Goal: Task Accomplishment & Management: Manage account settings

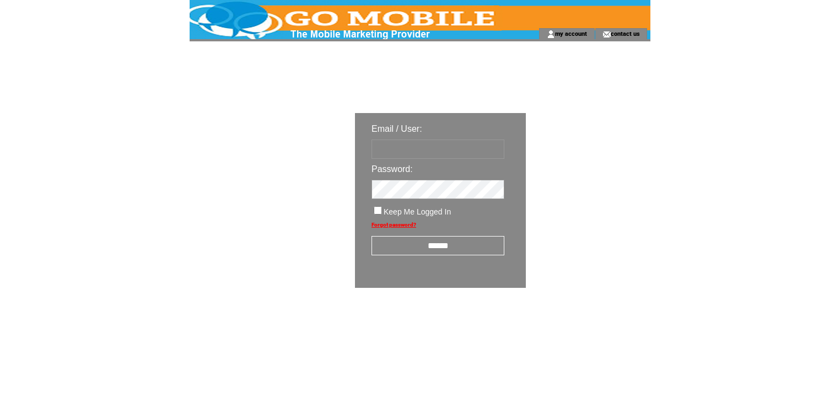
type input "********"
click at [436, 246] on input "******" at bounding box center [437, 245] width 133 height 19
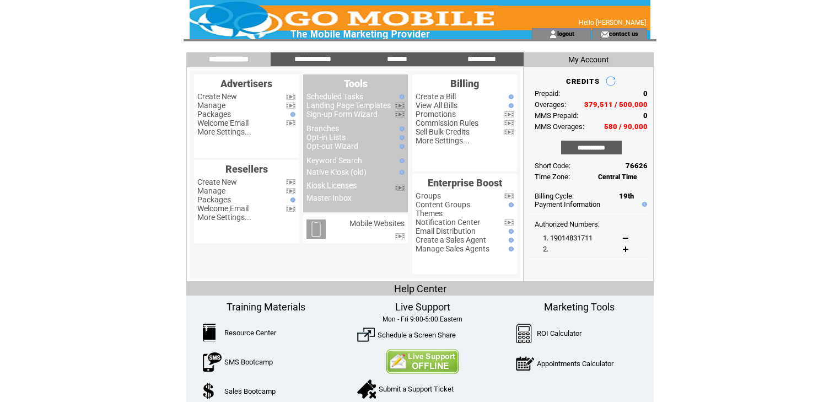
click at [343, 187] on link "Kiosk Licenses" at bounding box center [331, 185] width 50 height 9
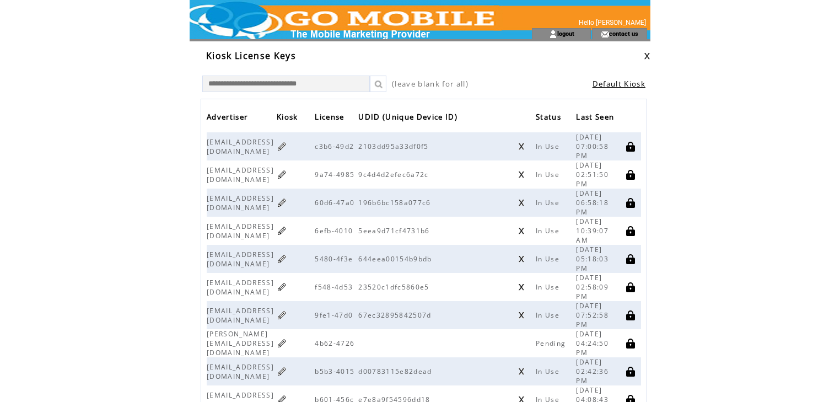
click at [287, 205] on link at bounding box center [282, 202] width 10 height 10
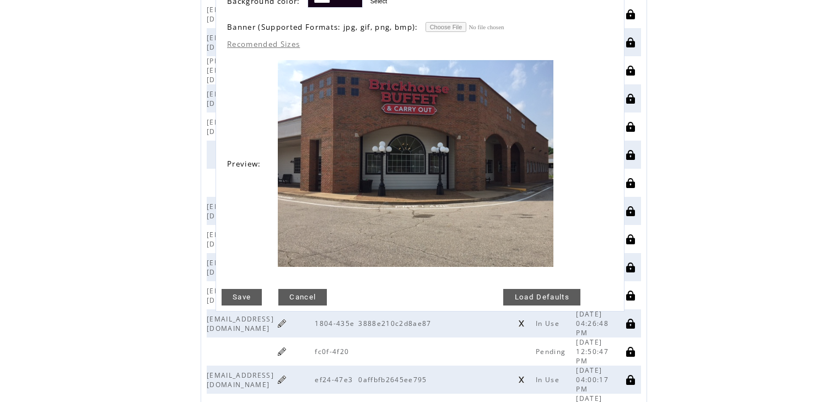
scroll to position [309, 0]
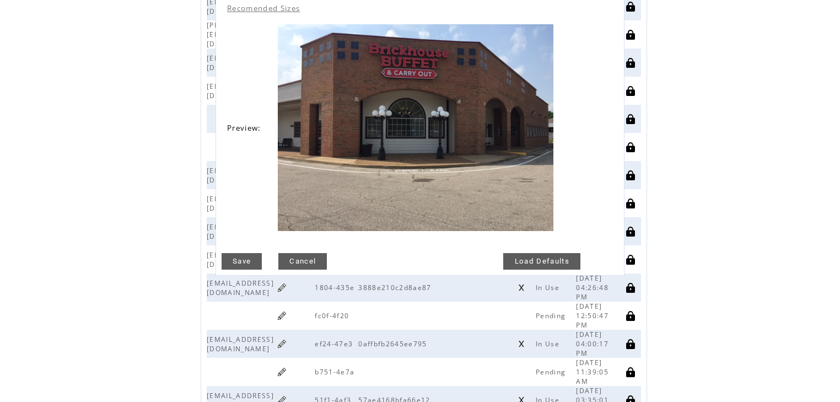
click at [249, 257] on link "Save" at bounding box center [241, 261] width 40 height 17
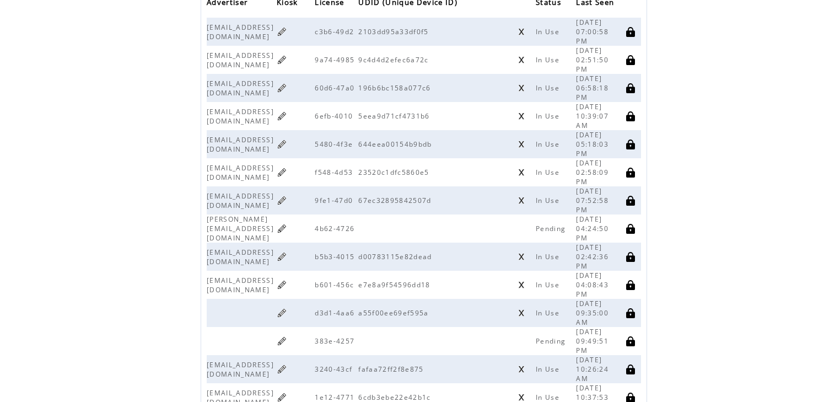
scroll to position [88, 0]
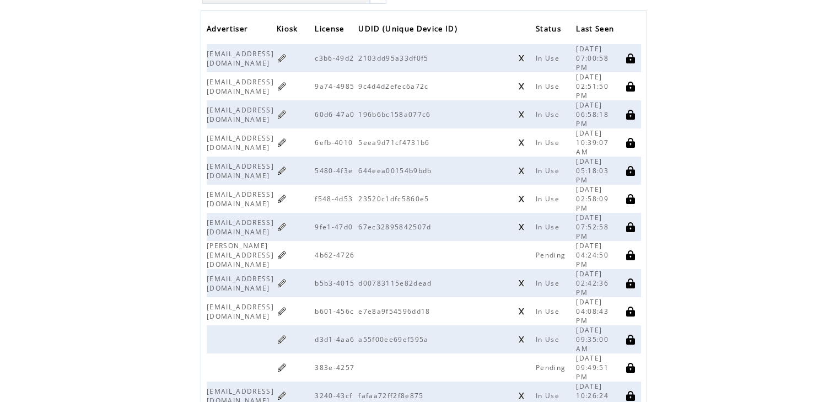
click at [287, 250] on link at bounding box center [282, 255] width 10 height 10
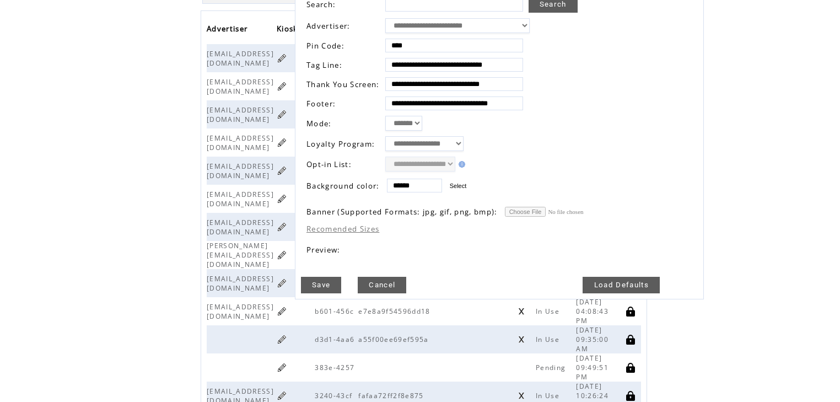
scroll to position [0, 0]
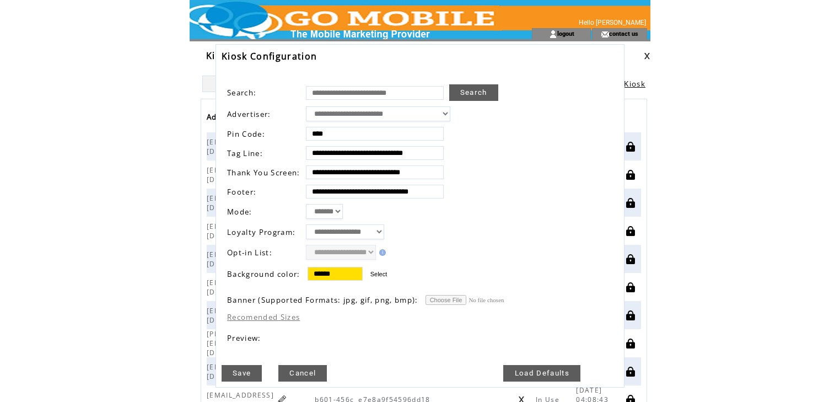
click at [309, 365] on link "Cancel" at bounding box center [302, 373] width 48 height 17
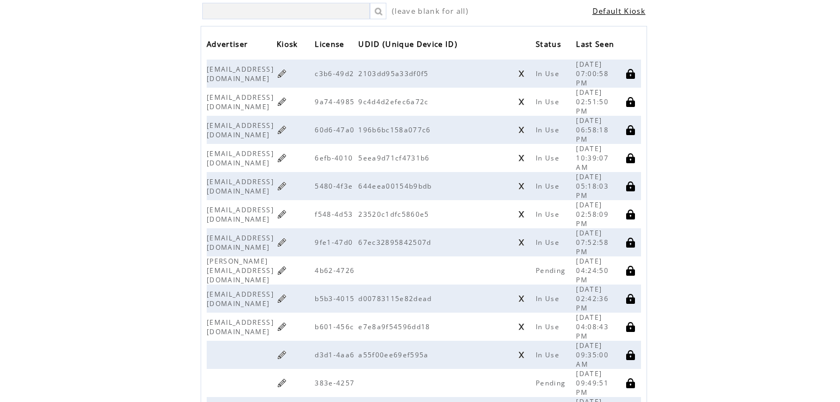
scroll to position [88, 0]
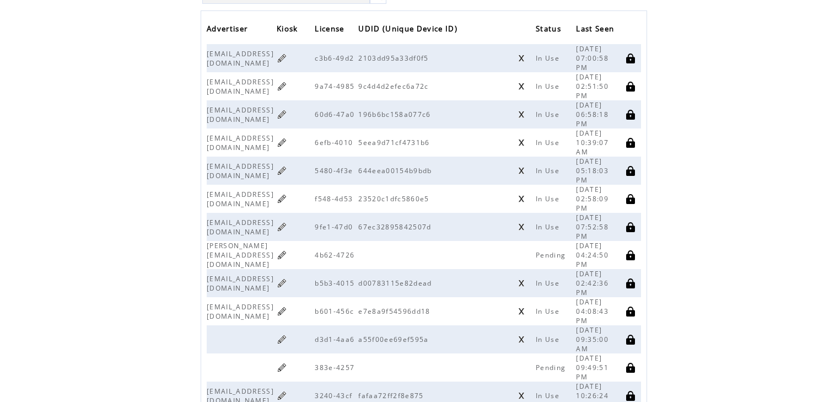
click at [287, 306] on link at bounding box center [282, 311] width 10 height 10
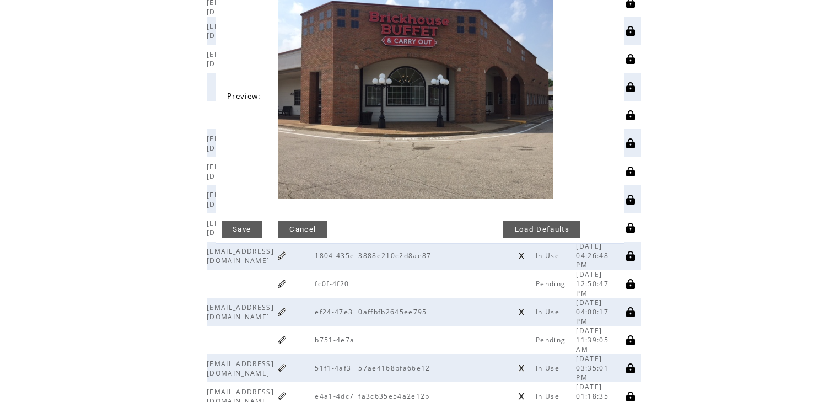
scroll to position [353, 0]
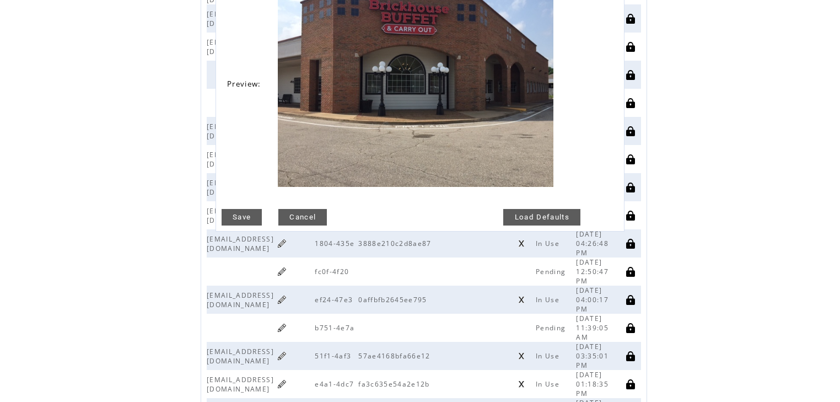
click at [248, 209] on link "Save" at bounding box center [241, 217] width 40 height 17
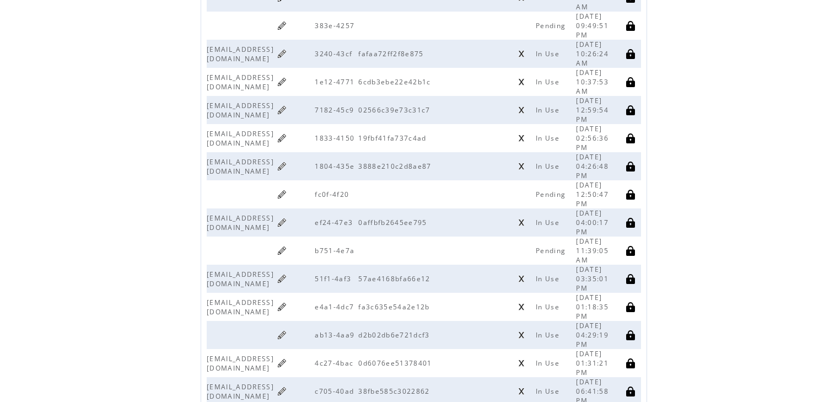
scroll to position [441, 0]
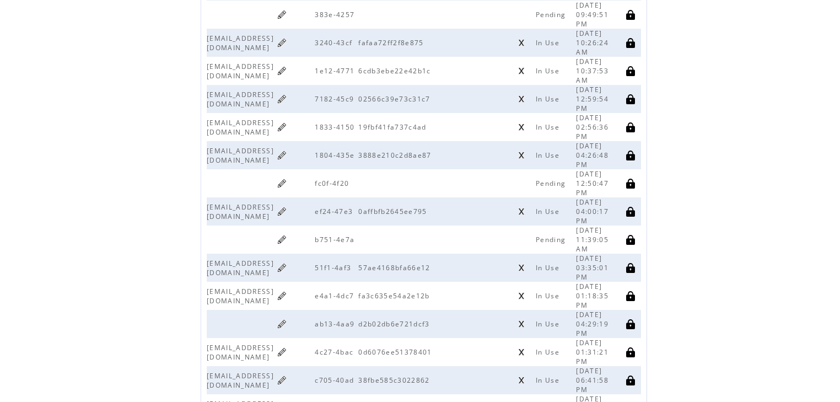
click at [287, 206] on link at bounding box center [282, 211] width 10 height 10
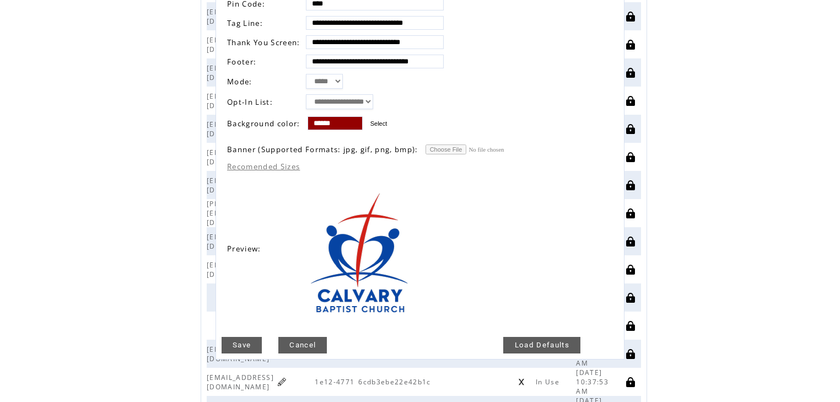
scroll to position [132, 0]
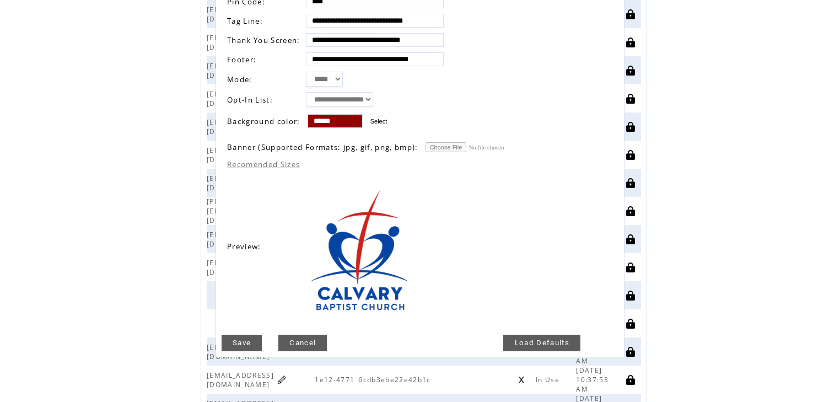
click at [240, 334] on link "Save" at bounding box center [241, 342] width 40 height 17
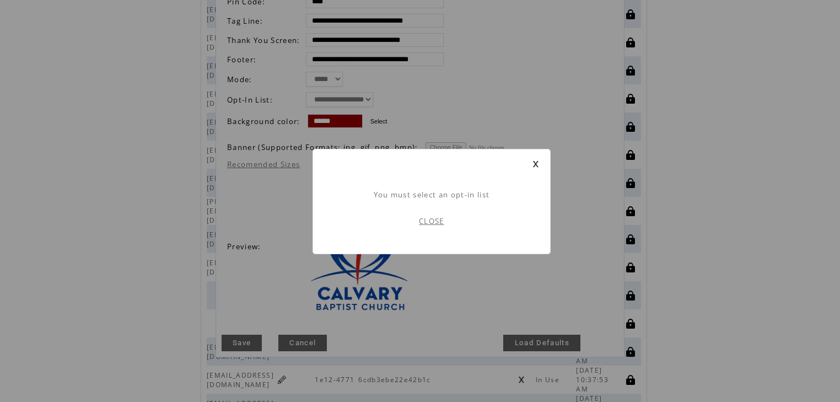
scroll to position [0, 0]
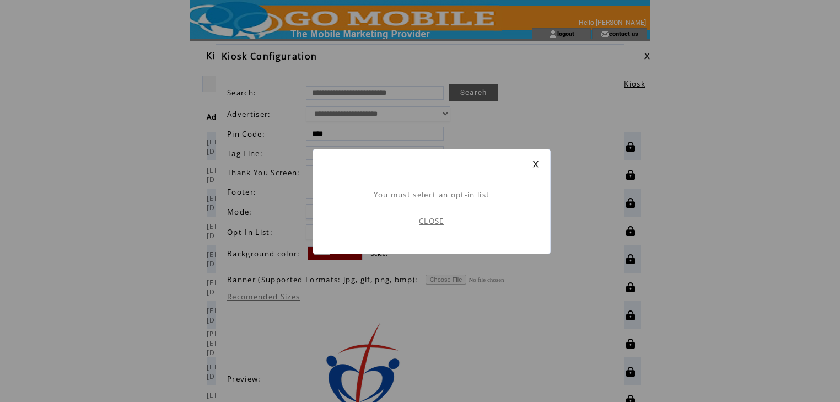
click at [430, 225] on link "CLOSE" at bounding box center [431, 221] width 25 height 10
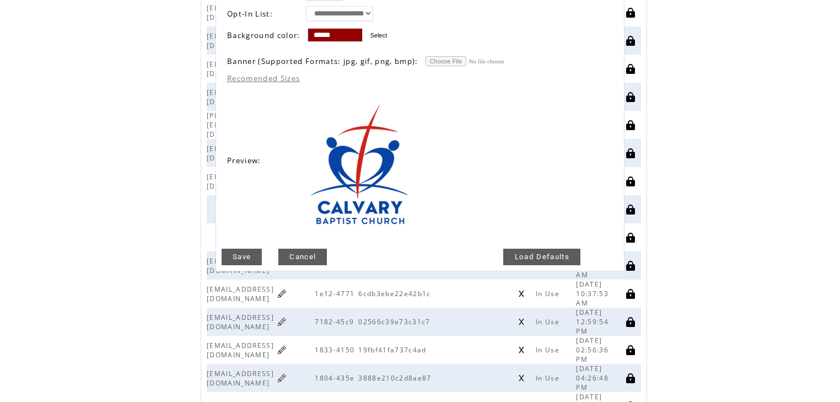
scroll to position [264, 0]
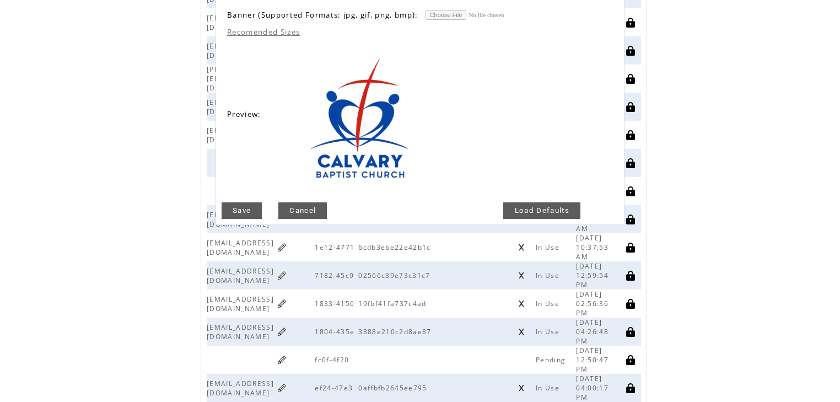
click at [245, 202] on link "Save" at bounding box center [241, 210] width 40 height 17
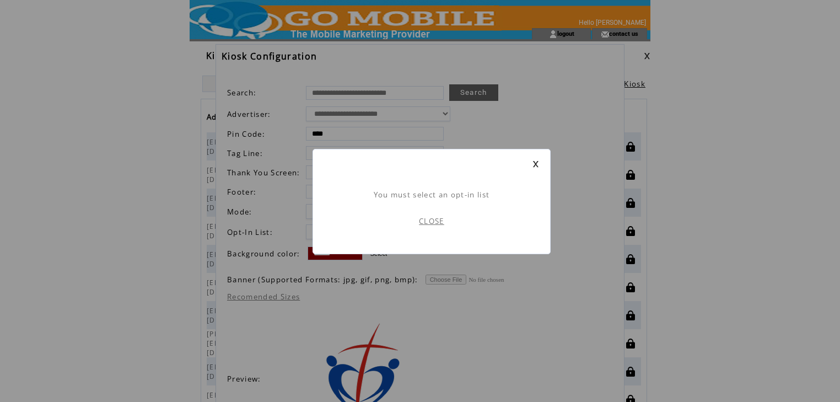
click at [435, 220] on link "CLOSE" at bounding box center [431, 221] width 25 height 10
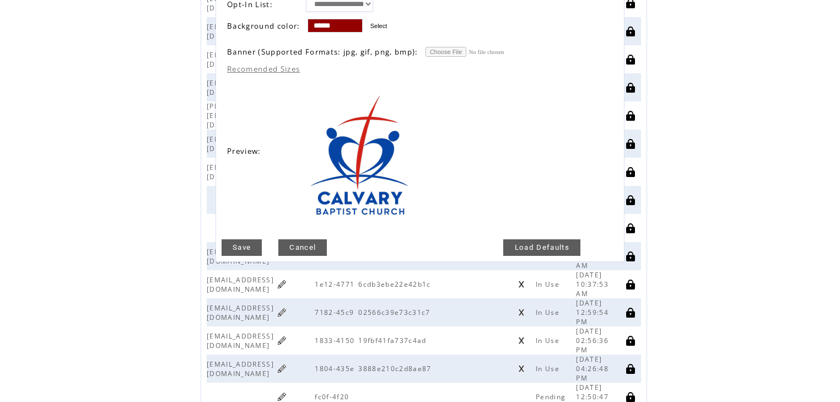
scroll to position [309, 0]
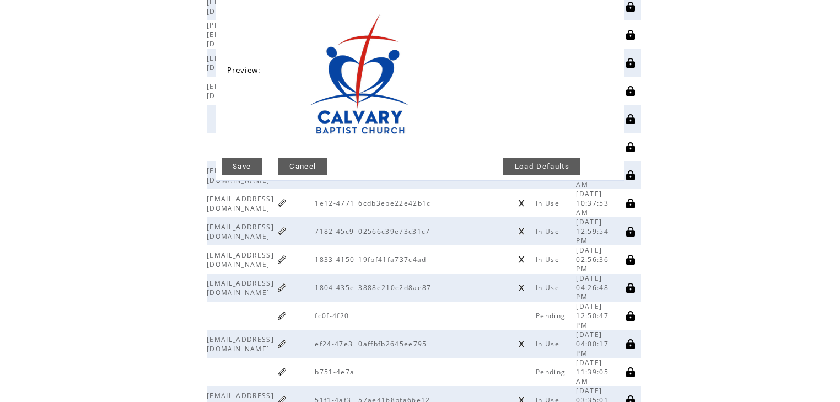
click at [300, 159] on link "Cancel" at bounding box center [302, 166] width 48 height 17
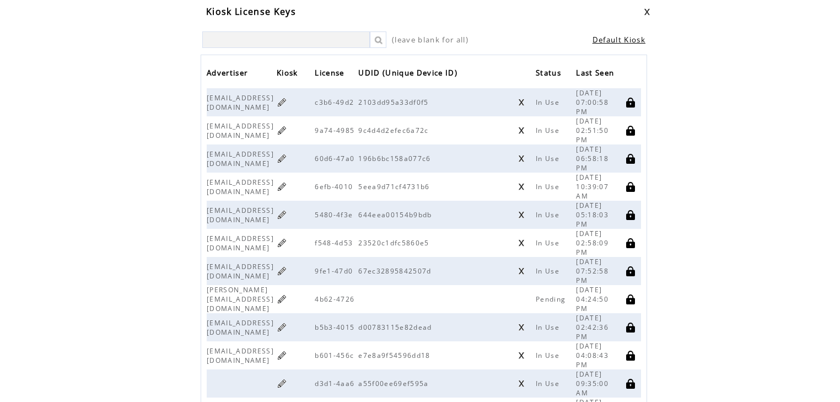
scroll to position [44, 0]
click at [287, 136] on link at bounding box center [282, 130] width 10 height 10
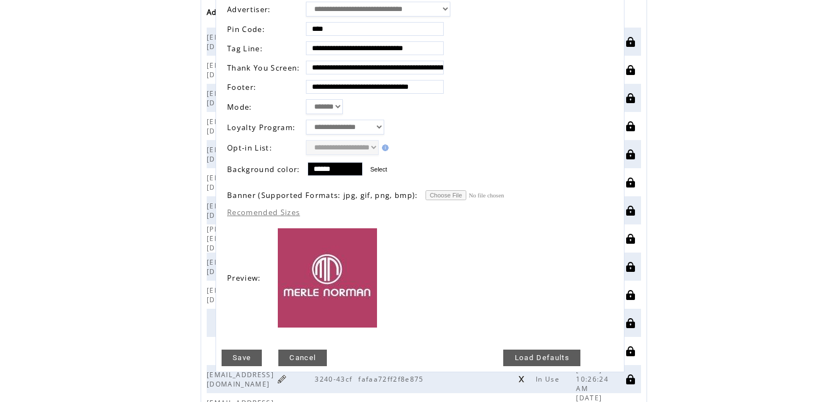
scroll to position [132, 0]
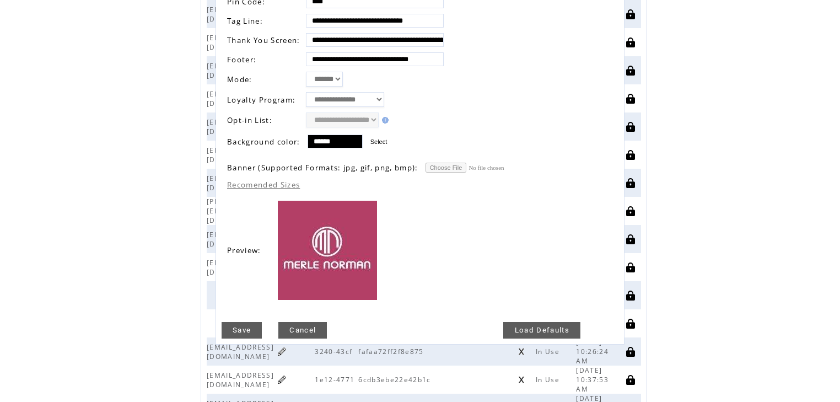
click at [245, 322] on link "Save" at bounding box center [241, 330] width 40 height 17
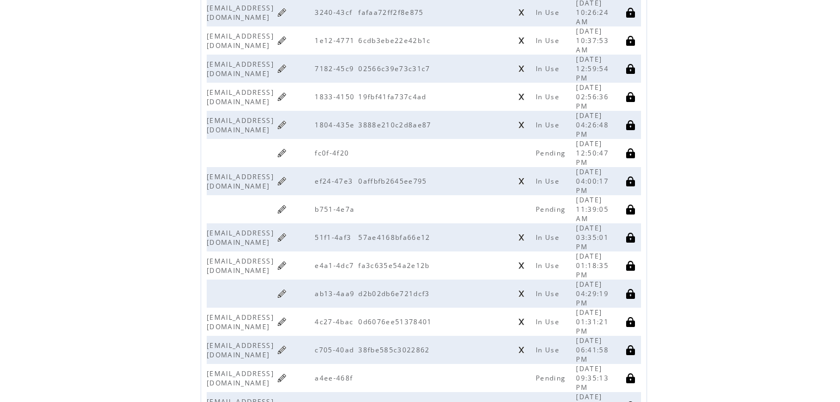
scroll to position [485, 0]
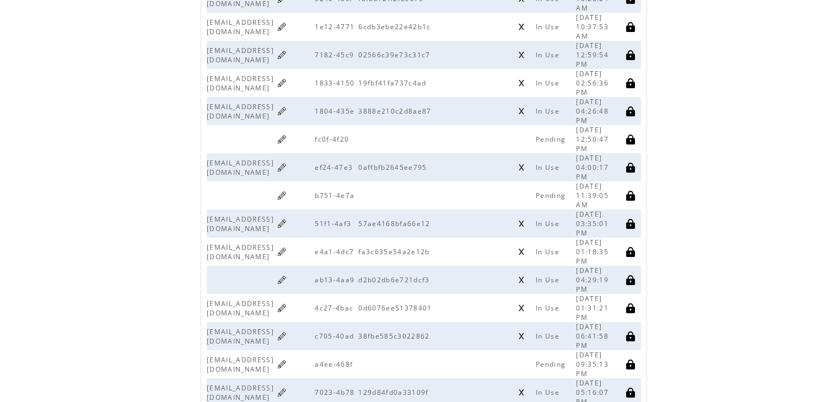
click at [287, 246] on link at bounding box center [282, 251] width 10 height 10
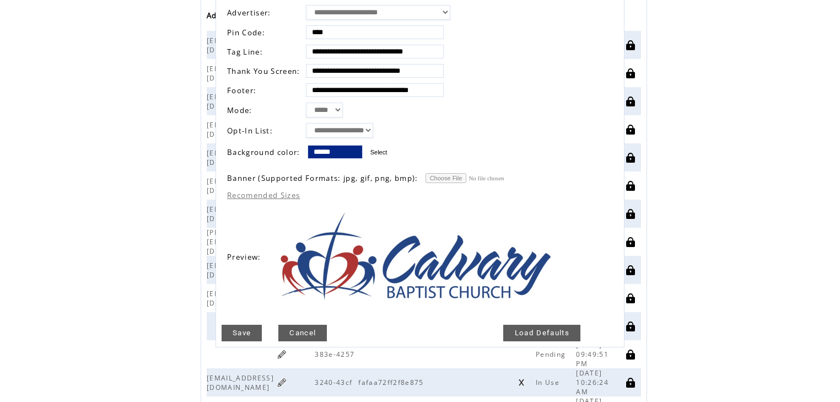
scroll to position [132, 0]
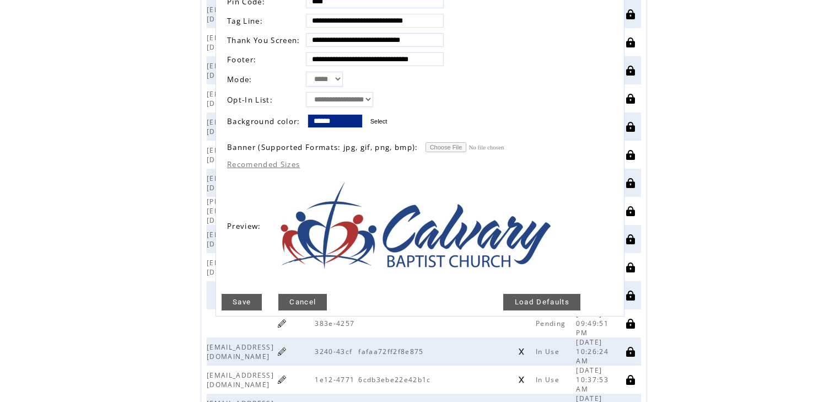
click at [237, 294] on link "Save" at bounding box center [241, 302] width 40 height 17
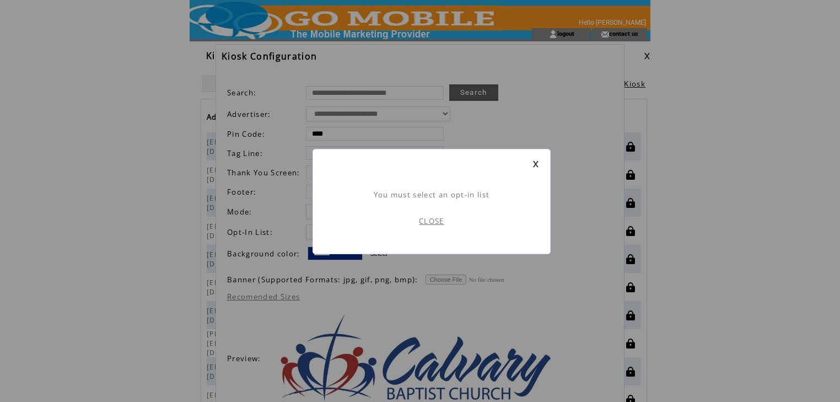
click at [426, 221] on link "CLOSE" at bounding box center [431, 221] width 25 height 10
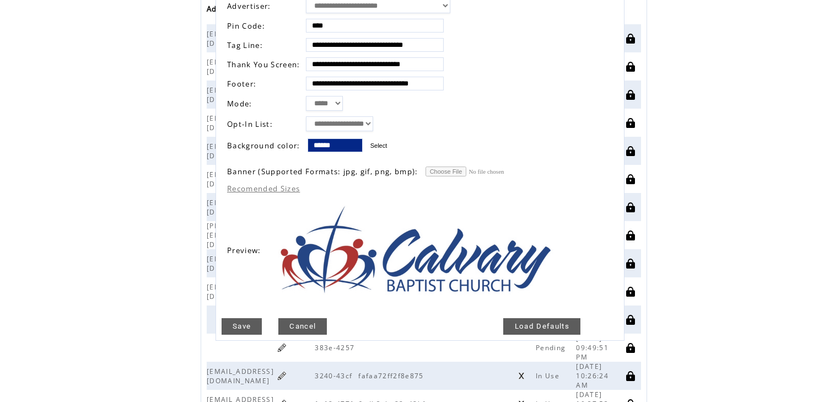
scroll to position [176, 0]
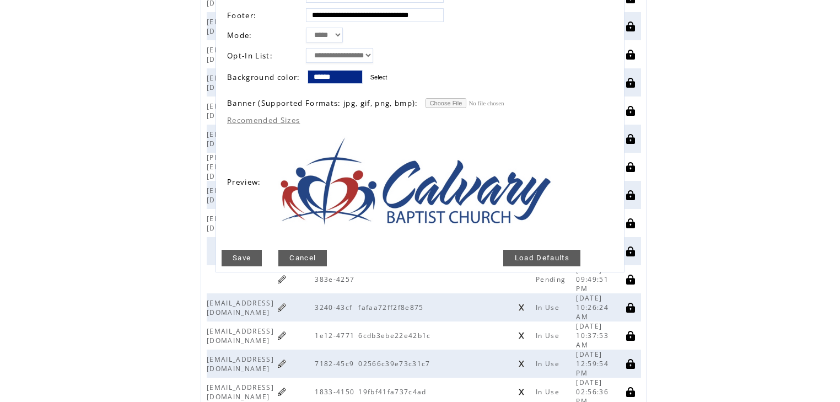
click at [300, 250] on link "Cancel" at bounding box center [302, 258] width 48 height 17
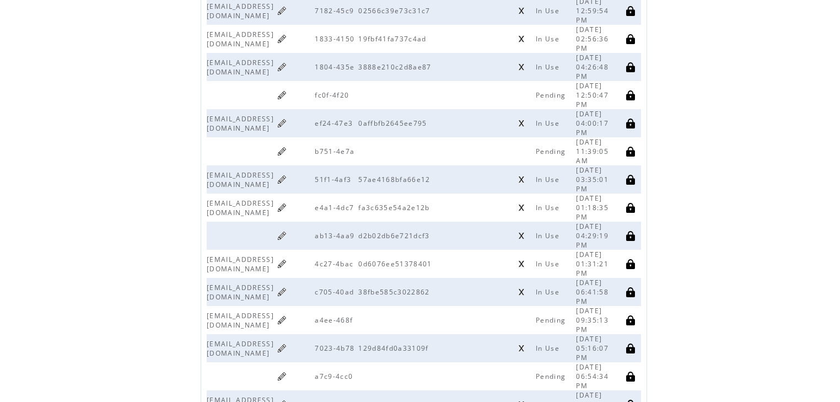
scroll to position [573, 0]
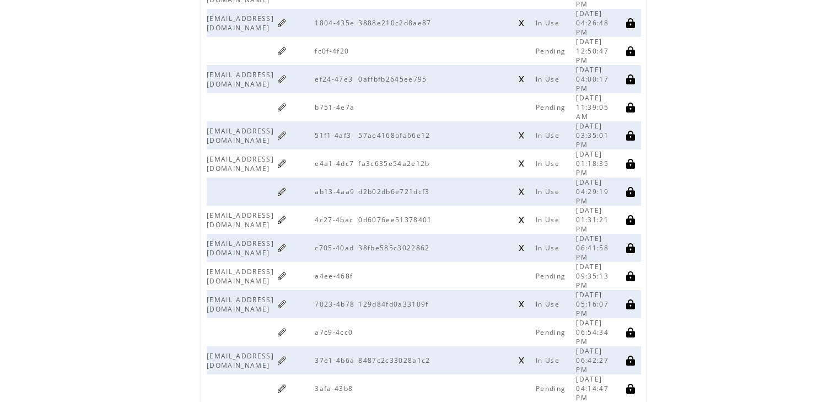
click at [287, 271] on link at bounding box center [282, 276] width 10 height 10
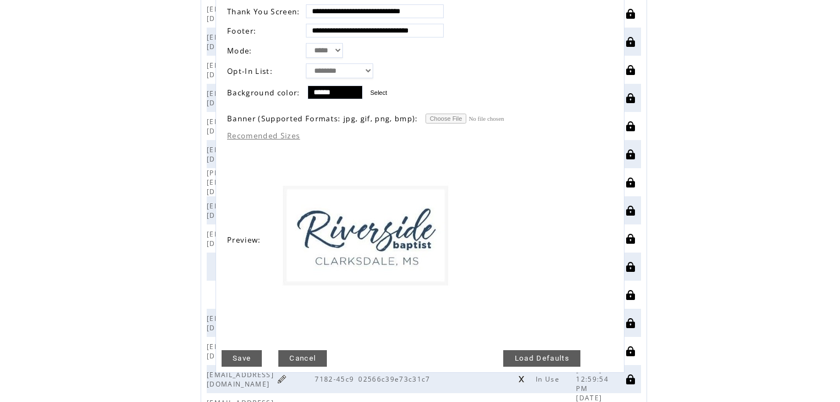
scroll to position [176, 0]
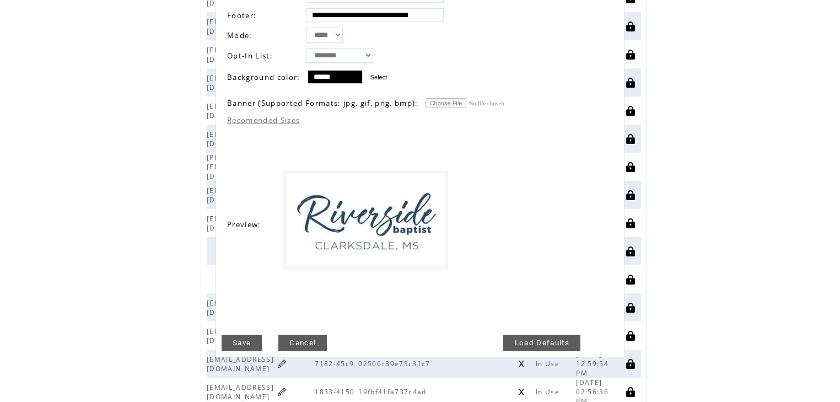
click at [299, 328] on div at bounding box center [302, 326] width 48 height 17
click at [298, 334] on link "Cancel" at bounding box center [302, 342] width 48 height 17
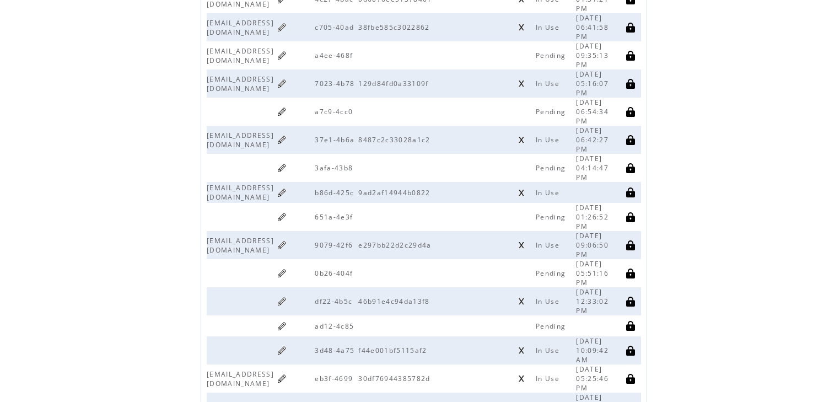
scroll to position [837, 0]
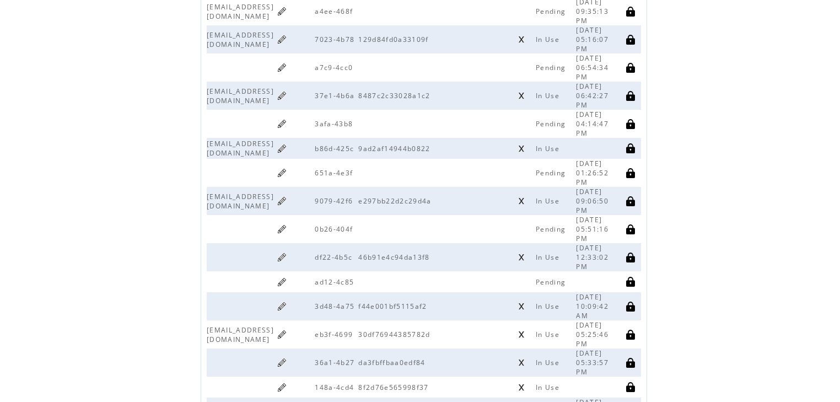
click at [287, 301] on link at bounding box center [282, 306] width 10 height 10
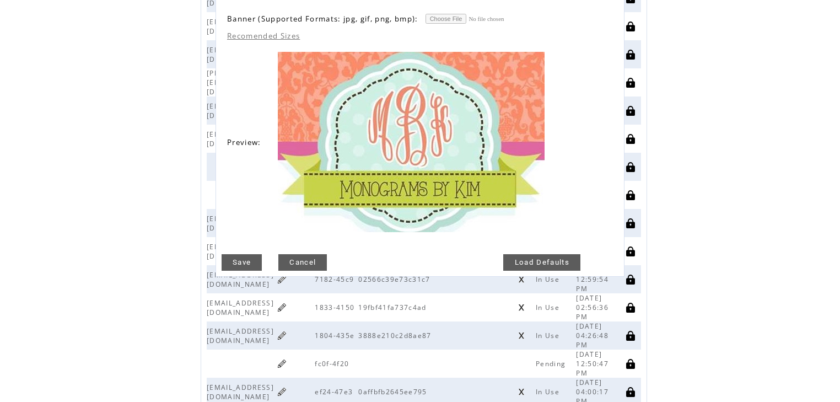
scroll to position [264, 0]
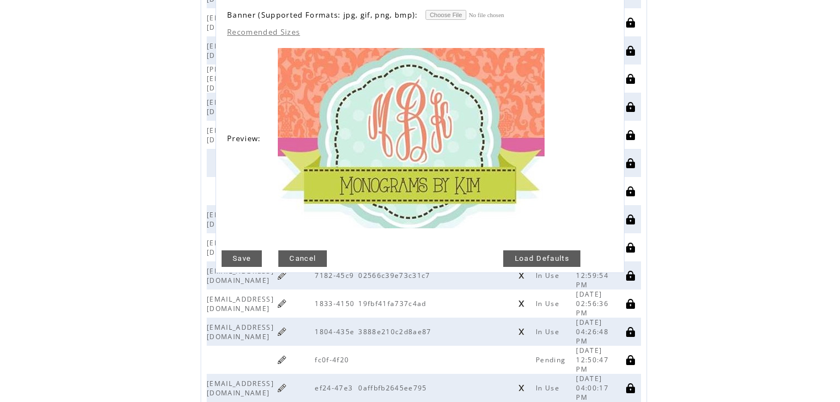
click at [304, 250] on link "Cancel" at bounding box center [302, 258] width 48 height 17
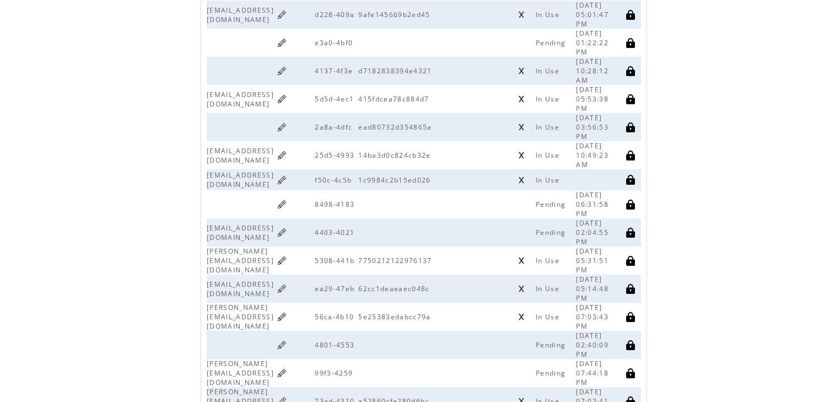
scroll to position [1558, 0]
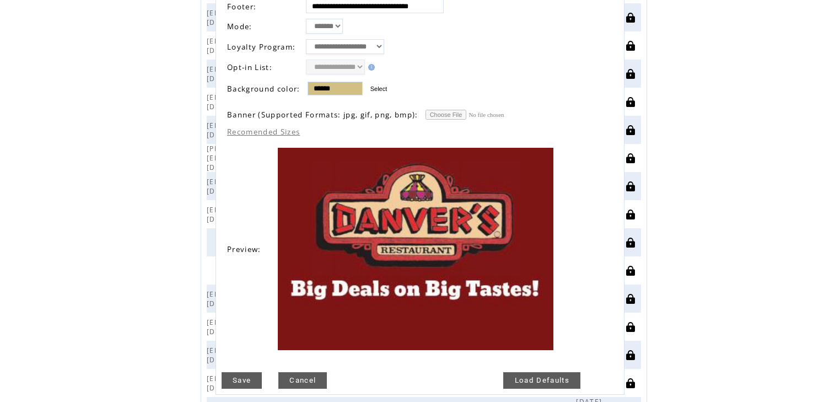
scroll to position [220, 0]
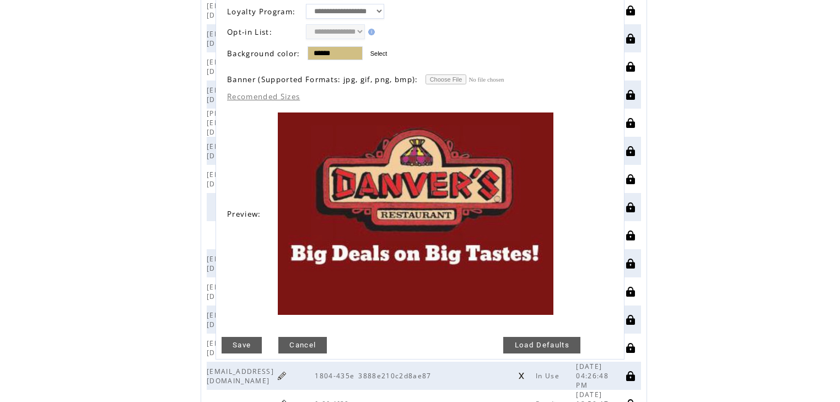
click at [245, 337] on link "Save" at bounding box center [241, 345] width 40 height 17
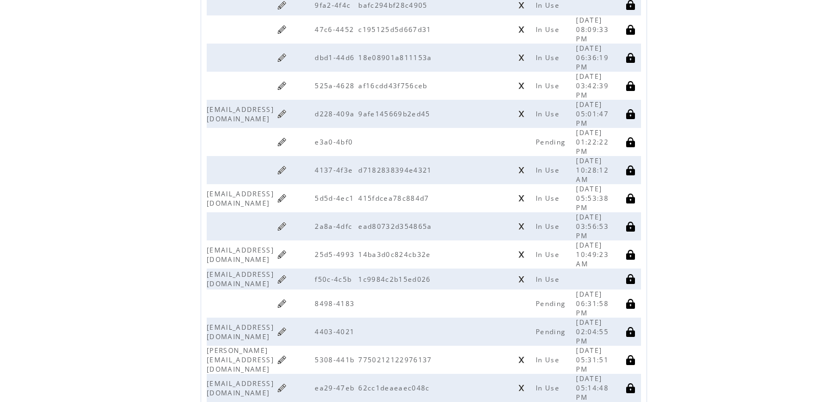
scroll to position [1499, 0]
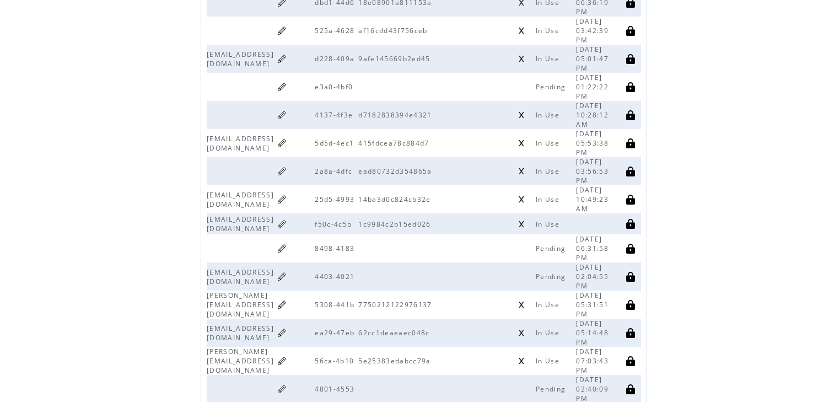
click at [287, 271] on link at bounding box center [282, 276] width 10 height 10
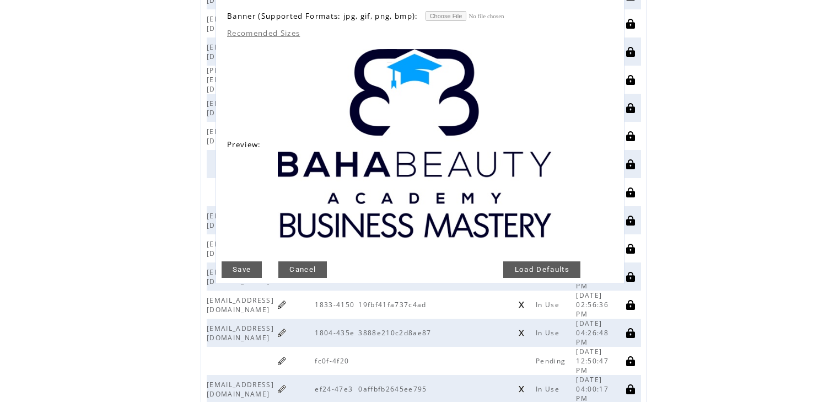
scroll to position [264, 0]
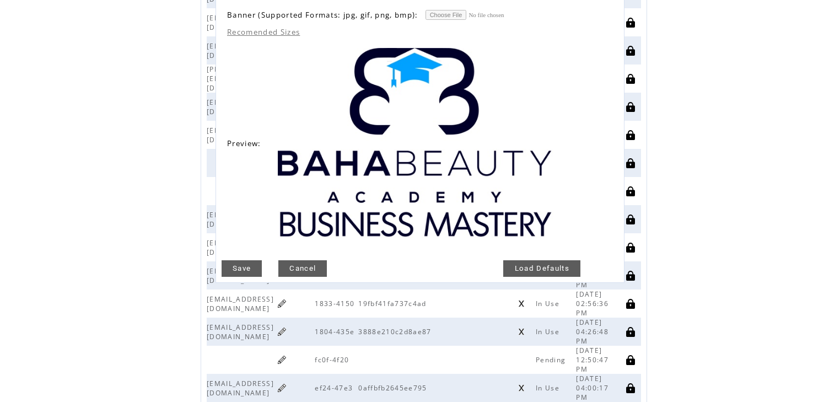
click at [297, 260] on link "Cancel" at bounding box center [302, 268] width 48 height 17
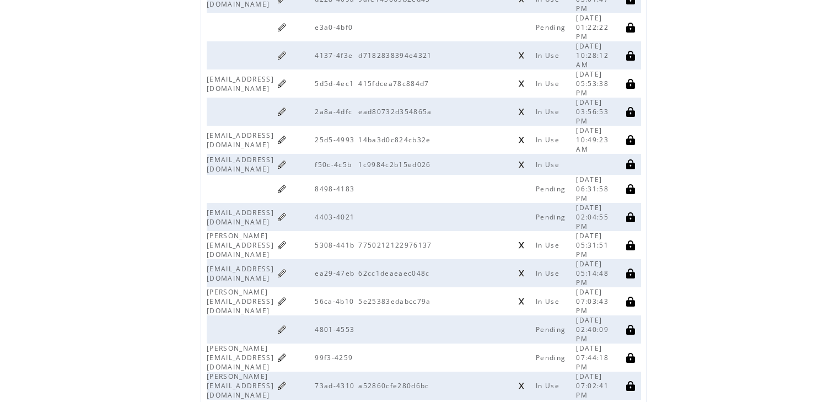
scroll to position [1558, 0]
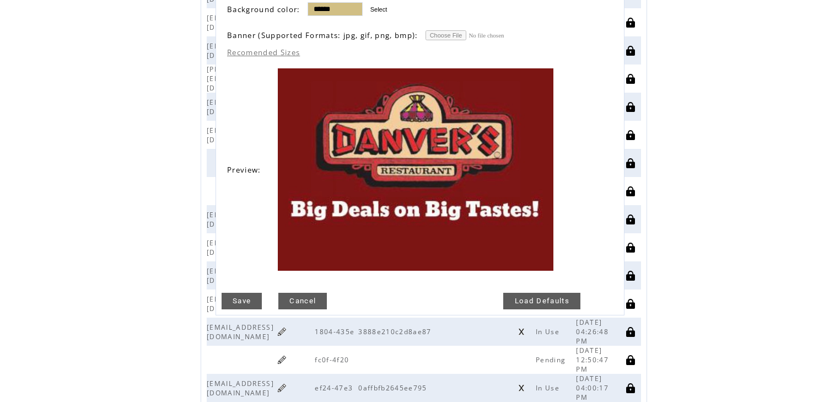
scroll to position [264, 0]
click at [251, 295] on link "Save" at bounding box center [241, 301] width 40 height 17
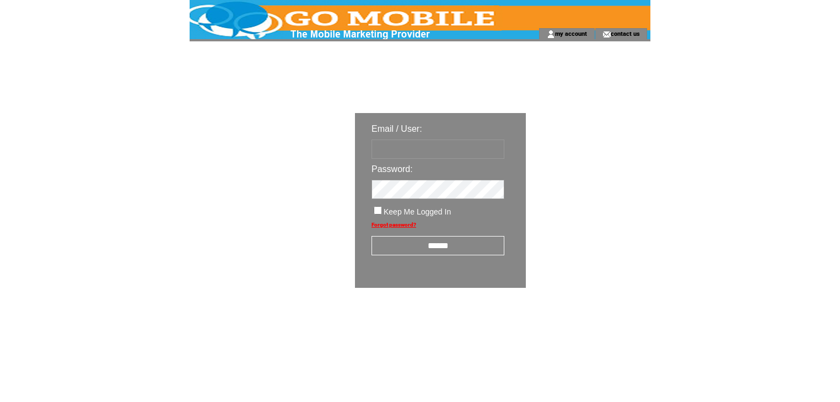
type input "********"
click at [464, 247] on input "******" at bounding box center [437, 245] width 133 height 19
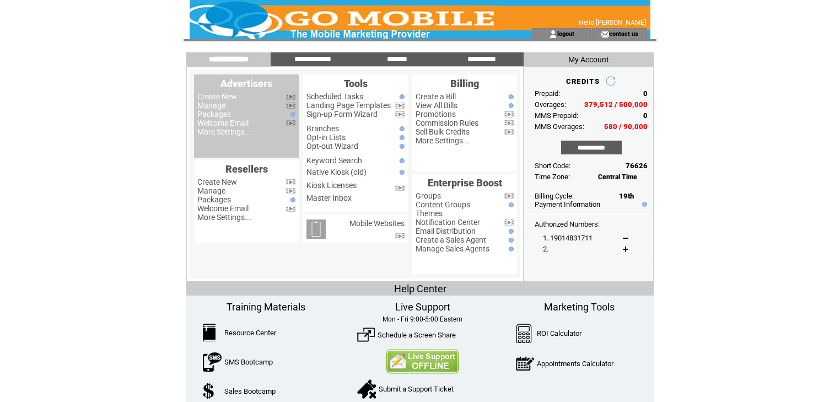
click at [209, 106] on link "Manage" at bounding box center [211, 105] width 28 height 9
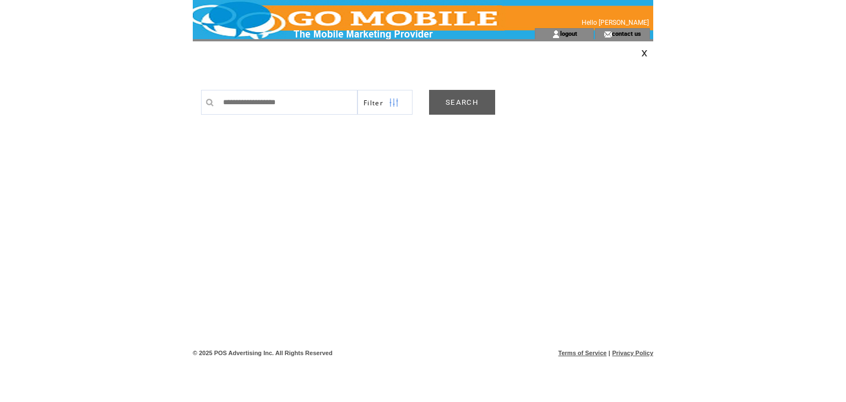
click at [483, 100] on link "SEARCH" at bounding box center [462, 102] width 66 height 25
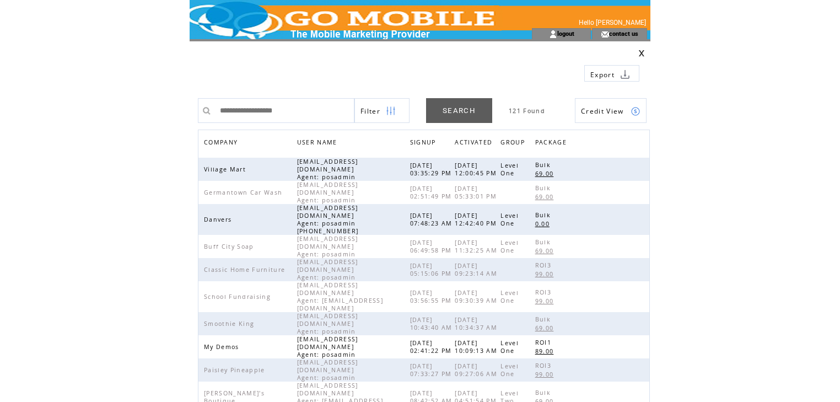
click at [227, 142] on span "COMPANY" at bounding box center [222, 144] width 36 height 16
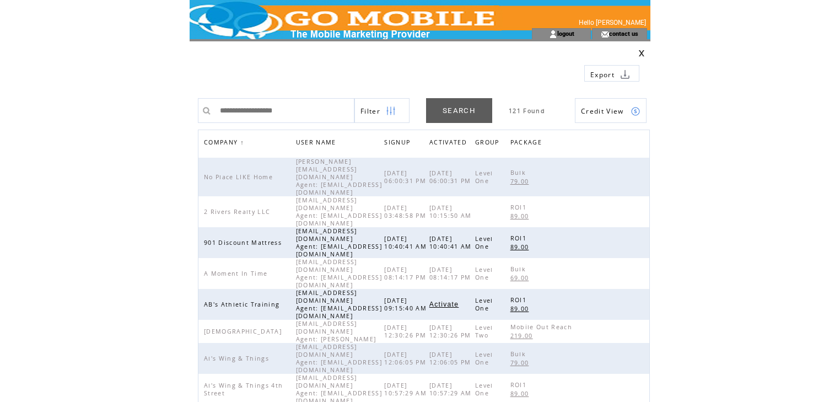
click at [392, 110] on img at bounding box center [391, 111] width 10 height 25
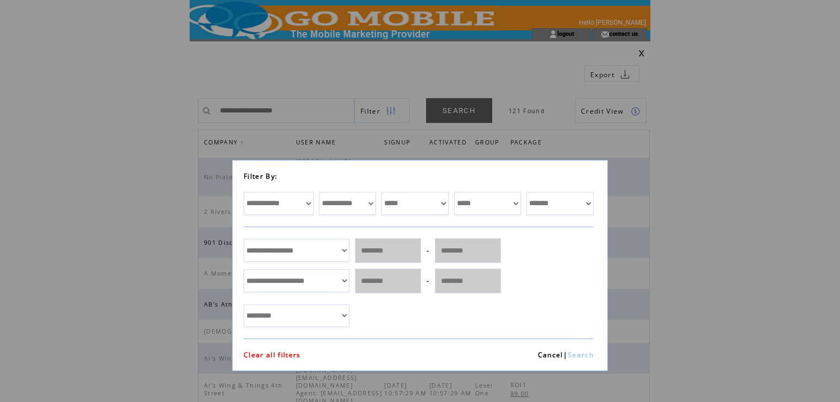
click at [306, 203] on select "**********" at bounding box center [279, 203] width 70 height 23
select select "*********"
click at [244, 192] on select "**********" at bounding box center [279, 203] width 70 height 23
click at [374, 201] on select "**********" at bounding box center [347, 203] width 57 height 23
select select "*******"
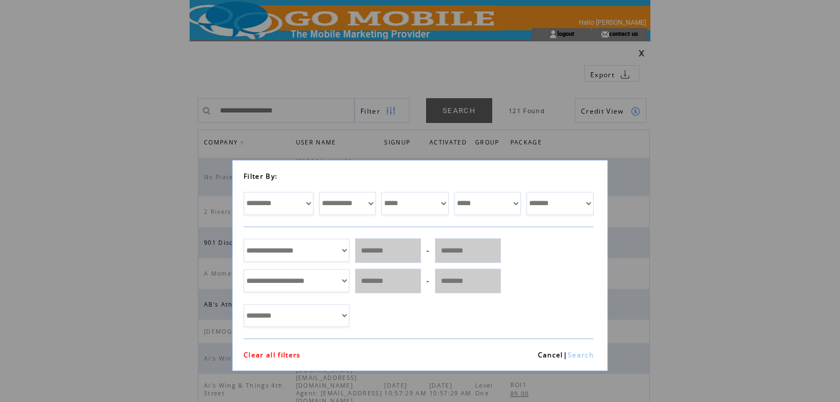
click at [319, 192] on select "**********" at bounding box center [347, 203] width 57 height 23
click at [577, 355] on link "Search" at bounding box center [580, 354] width 26 height 9
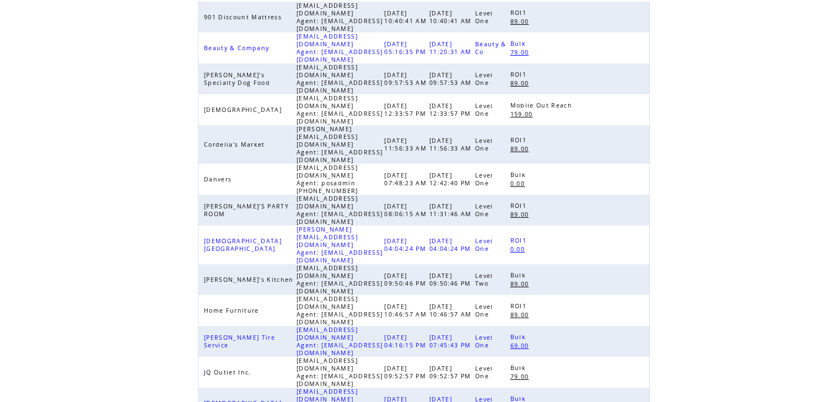
scroll to position [176, 0]
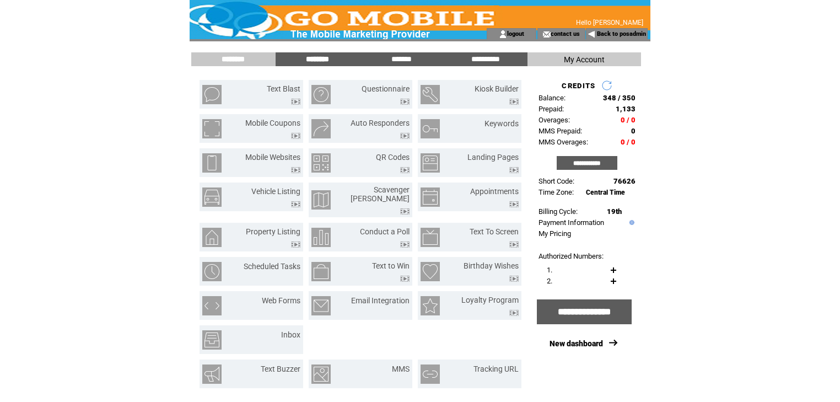
click at [322, 60] on input "********" at bounding box center [317, 59] width 83 height 9
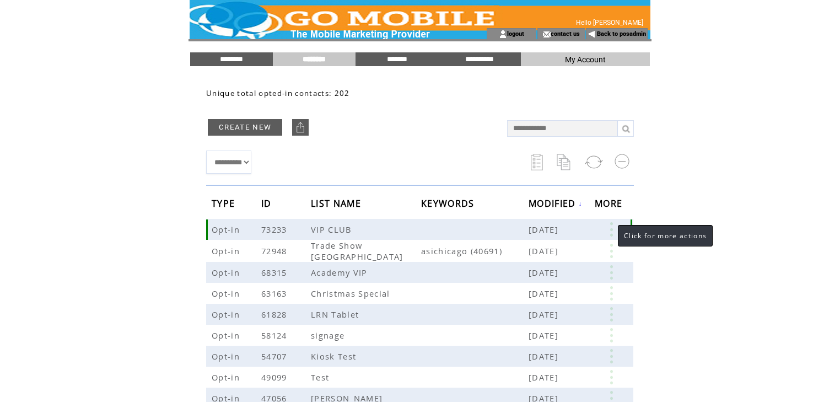
click at [614, 232] on link at bounding box center [610, 229] width 33 height 14
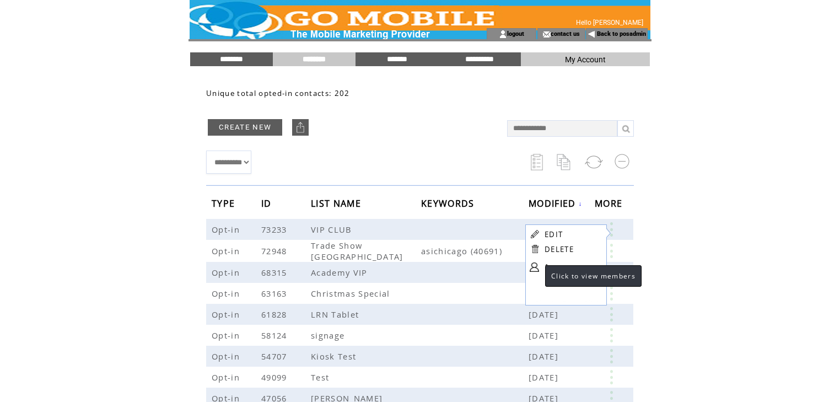
click at [534, 267] on link at bounding box center [533, 266] width 9 height 9
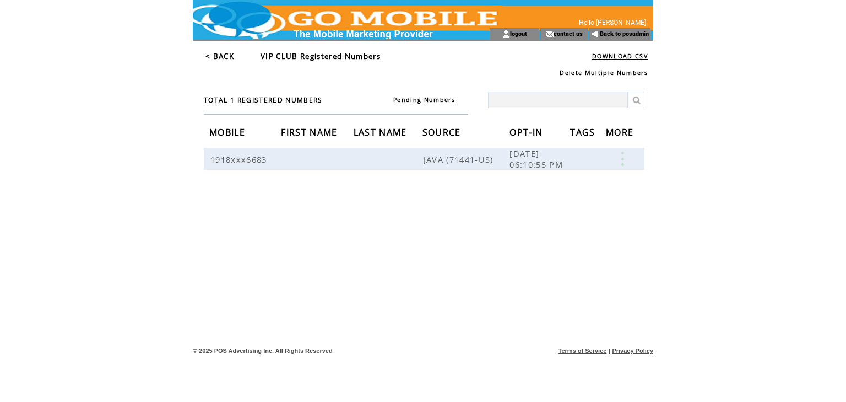
click at [224, 57] on link "< BACK" at bounding box center [219, 56] width 29 height 10
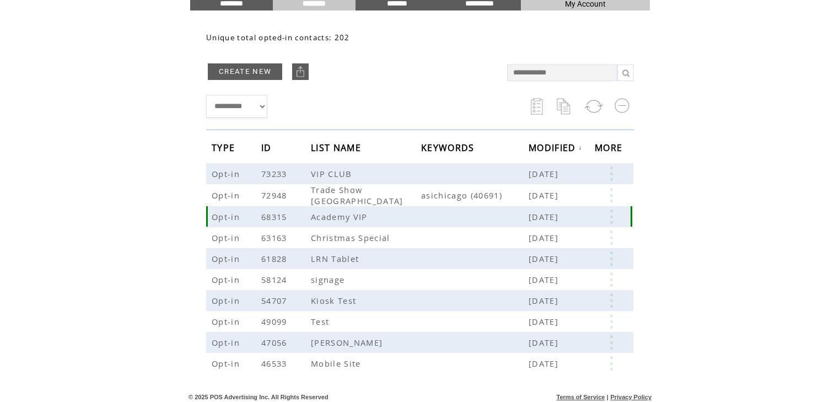
scroll to position [58, 0]
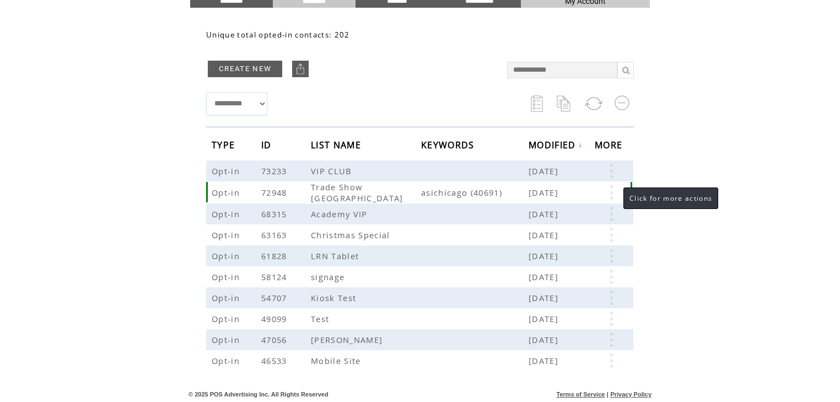
click at [613, 193] on link at bounding box center [610, 192] width 33 height 14
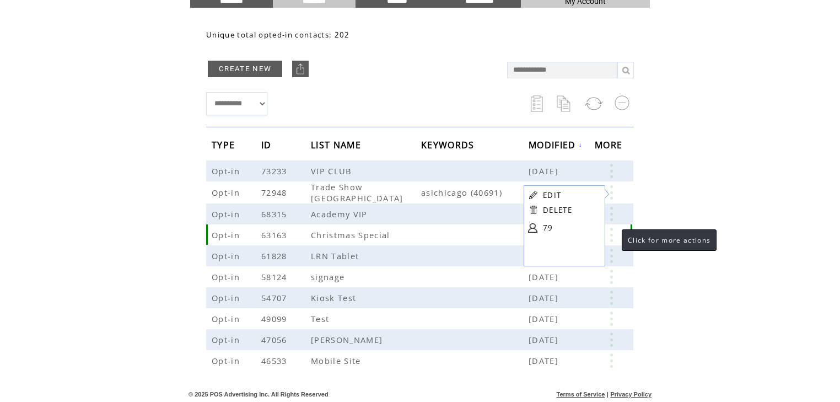
click at [610, 234] on link at bounding box center [610, 235] width 33 height 14
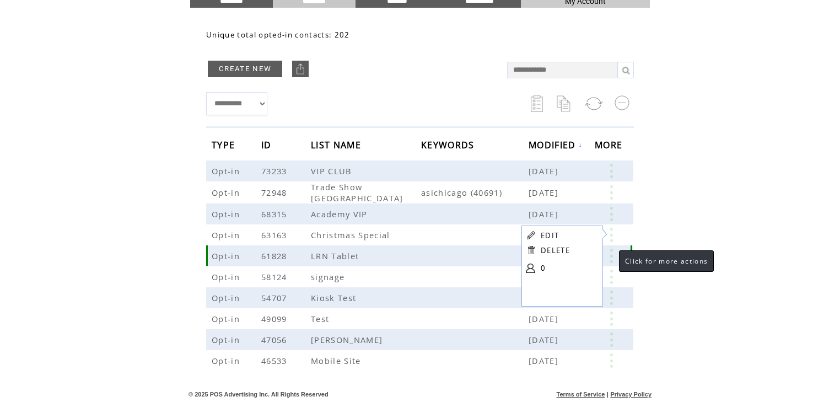
click at [609, 251] on link at bounding box center [610, 255] width 33 height 14
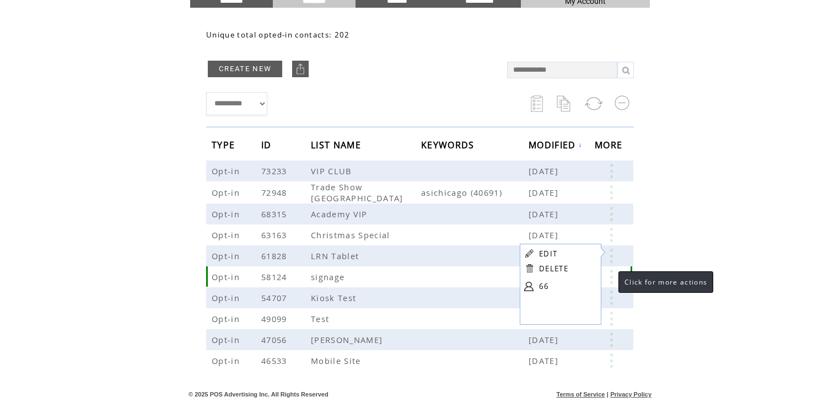
click at [607, 274] on link at bounding box center [610, 276] width 33 height 14
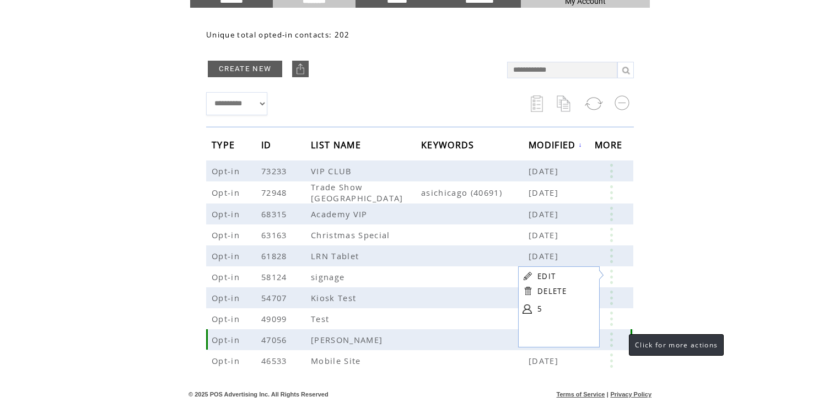
click at [610, 337] on link at bounding box center [610, 339] width 33 height 14
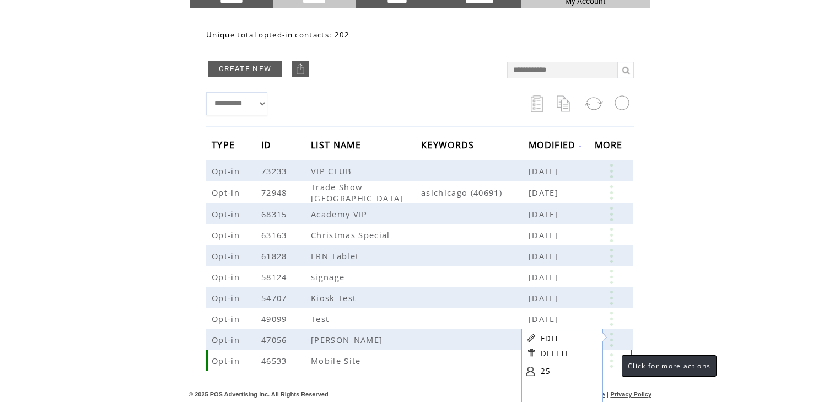
click at [609, 361] on link at bounding box center [610, 360] width 33 height 14
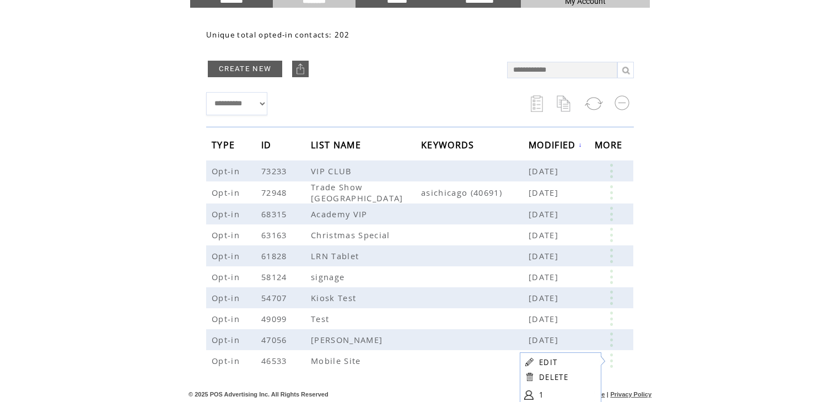
click at [681, 253] on html "**********" at bounding box center [420, 143] width 840 height 402
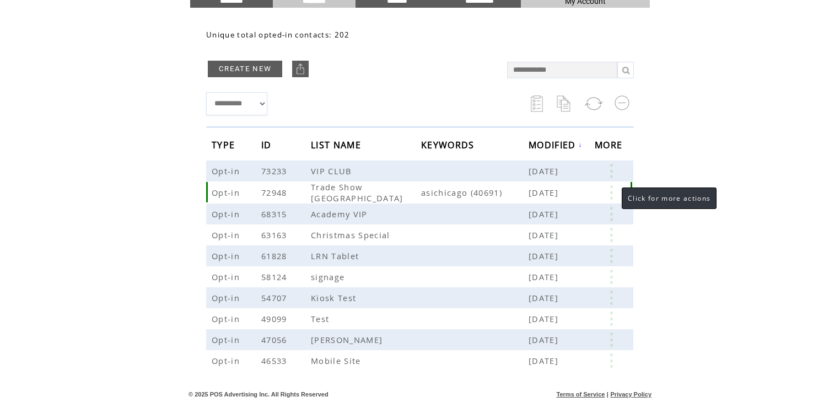
click at [610, 188] on link at bounding box center [610, 192] width 33 height 14
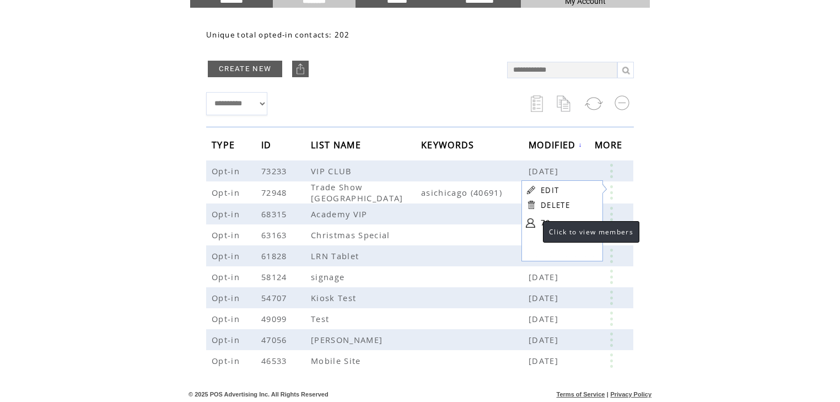
click at [532, 220] on link at bounding box center [530, 222] width 9 height 9
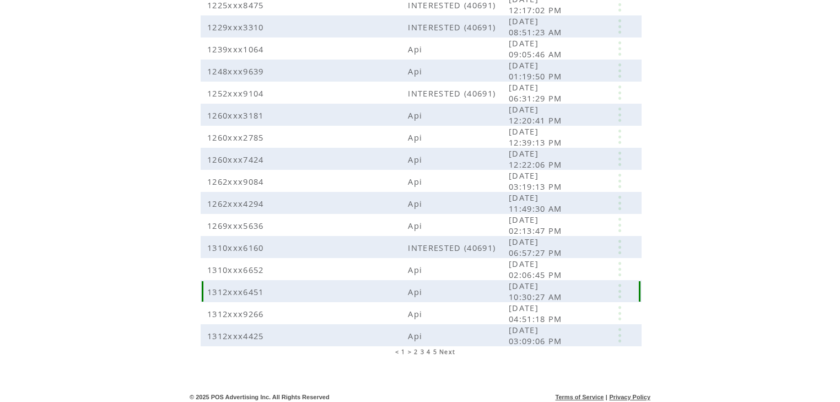
scroll to position [224, 0]
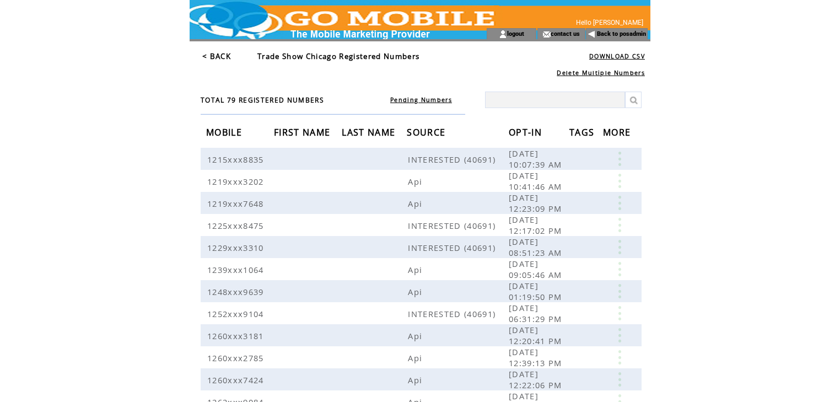
click at [227, 54] on link "< BACK" at bounding box center [216, 56] width 29 height 10
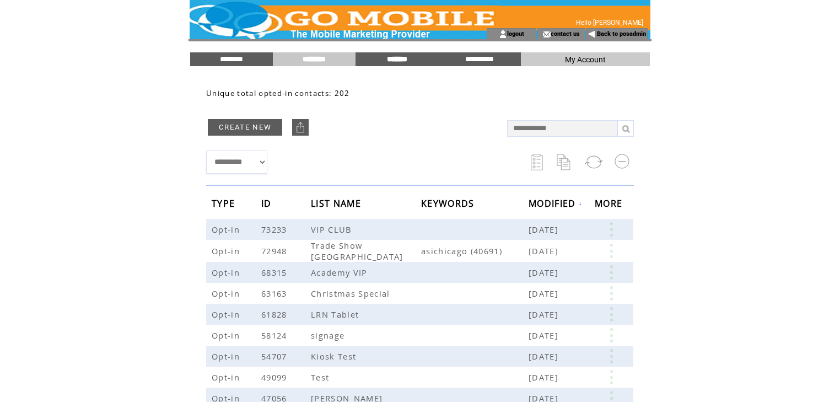
click at [396, 59] on input "*******" at bounding box center [396, 59] width 83 height 9
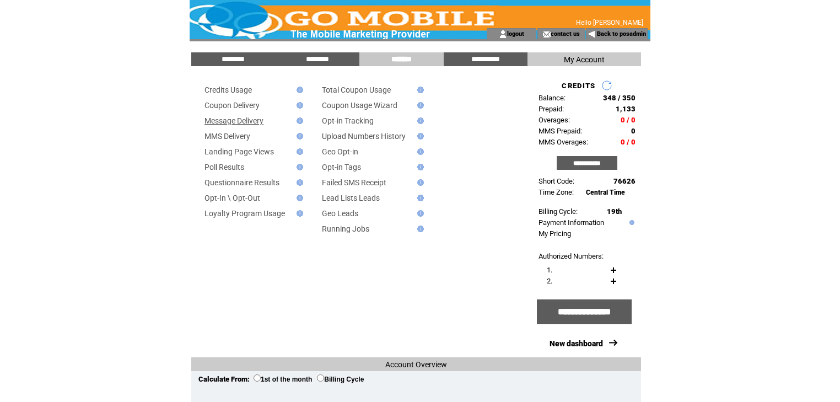
click at [259, 122] on link "Message Delivery" at bounding box center [233, 120] width 59 height 9
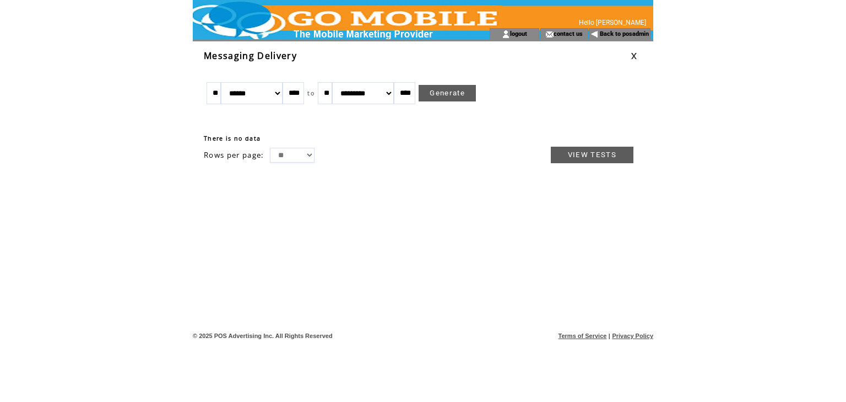
click at [635, 55] on link at bounding box center [634, 55] width 7 height 7
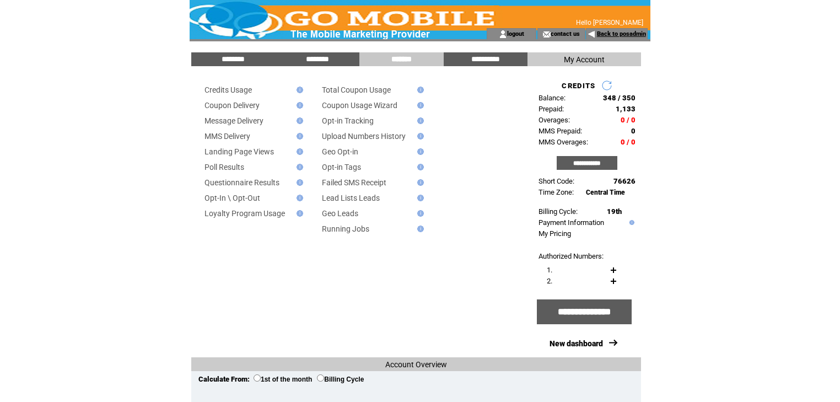
click at [610, 33] on link "Back to posadmin" at bounding box center [621, 33] width 49 height 7
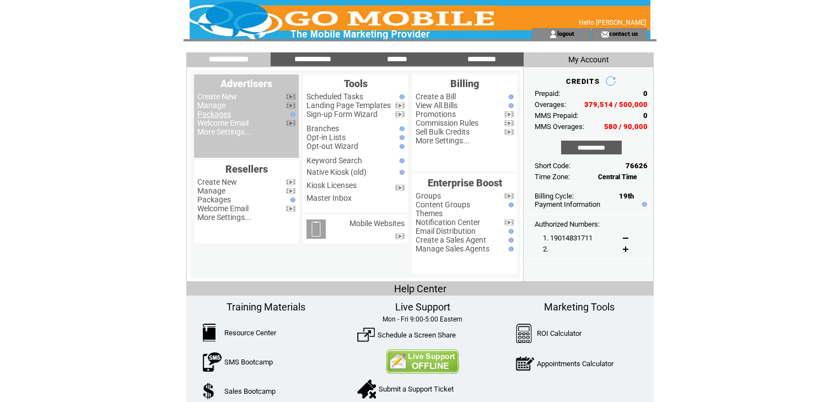
click at [223, 115] on link "Packages" at bounding box center [214, 114] width 34 height 9
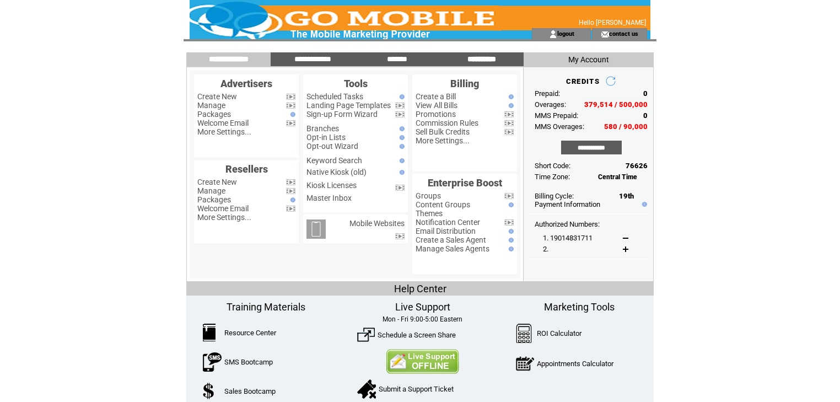
click at [467, 55] on input "**********" at bounding box center [481, 59] width 83 height 9
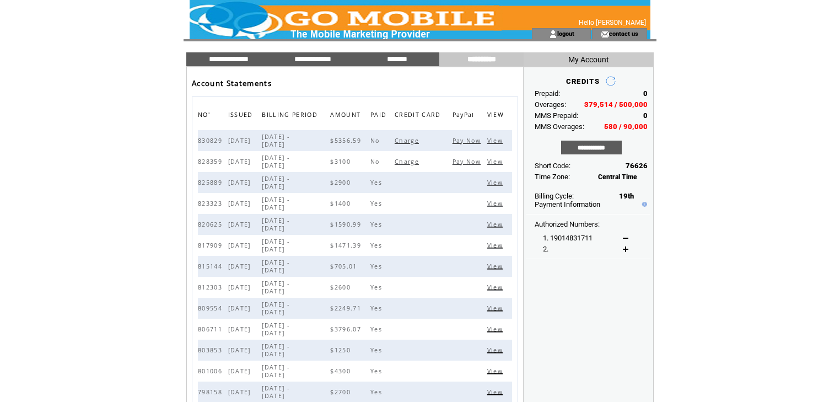
click at [494, 162] on span "View" at bounding box center [496, 162] width 18 height 8
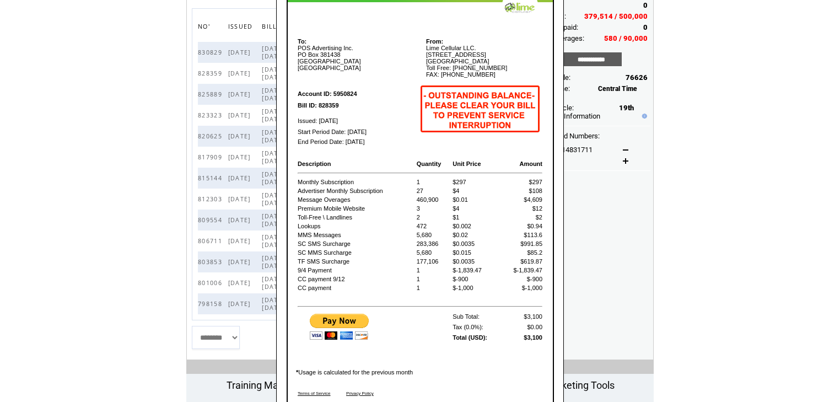
scroll to position [44, 0]
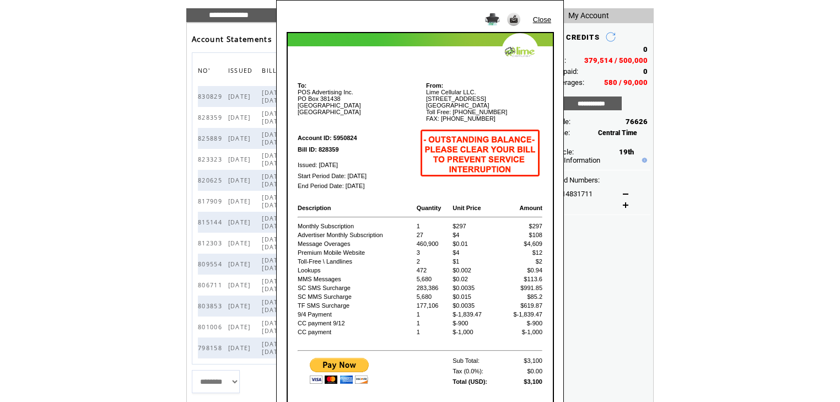
click at [534, 13] on td "Close" at bounding box center [544, 16] width 24 height 19
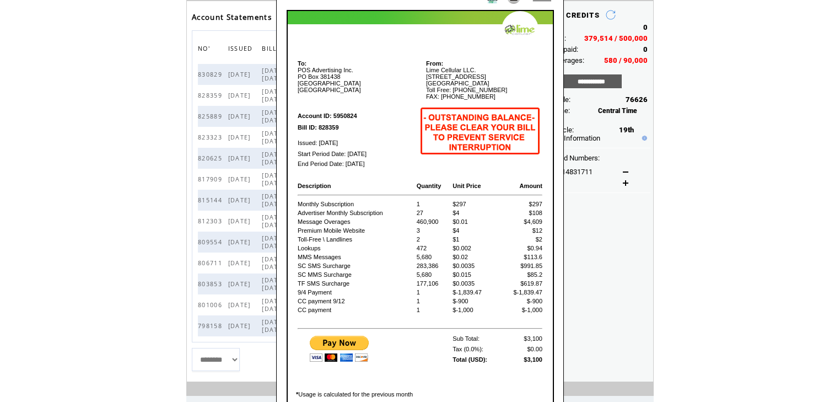
scroll to position [88, 0]
